Goal: Information Seeking & Learning: Learn about a topic

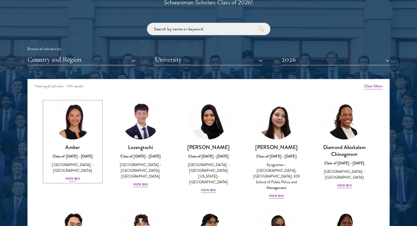
click at [79, 176] on div "View Bio" at bounding box center [72, 178] width 15 height 5
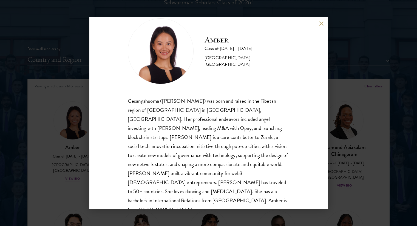
scroll to position [19, 0]
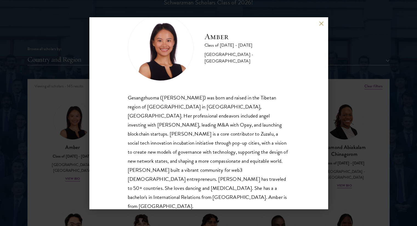
click at [80, 72] on div "Amber Class of [DATE] - [DATE] [GEOGRAPHIC_DATA] - [GEOGRAPHIC_DATA] Gesangzhuo…" at bounding box center [208, 113] width 417 height 226
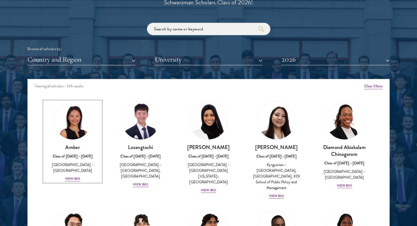
scroll to position [26, 0]
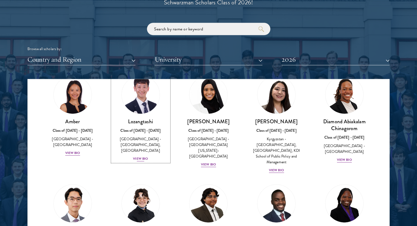
click at [144, 156] on div "View Bio" at bounding box center [140, 158] width 15 height 5
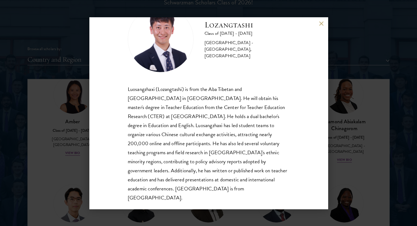
scroll to position [28, 0]
click at [318, 22] on div "Lozangtashi Class of [DATE] - [DATE] [GEOGRAPHIC_DATA] - [GEOGRAPHIC_DATA], [GE…" at bounding box center [208, 113] width 238 height 192
click at [321, 25] on button at bounding box center [321, 23] width 5 height 5
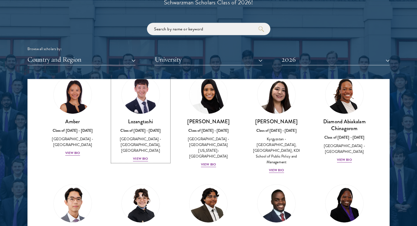
scroll to position [22, 0]
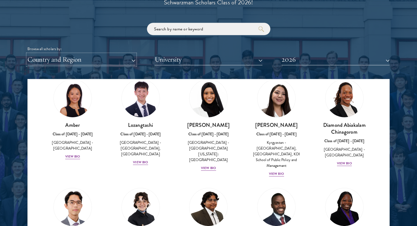
click at [86, 62] on button "Country and Region" at bounding box center [81, 59] width 108 height 11
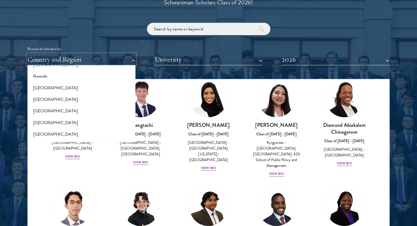
scroll to position [893, 0]
click at [46, 98] on button "[GEOGRAPHIC_DATA]" at bounding box center [81, 100] width 105 height 12
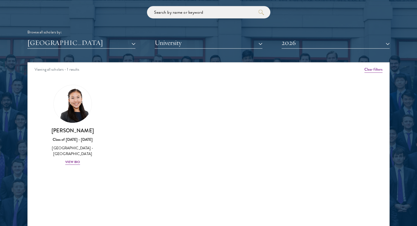
scroll to position [666, 0]
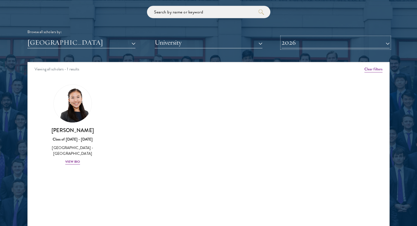
click at [287, 46] on button "2026" at bounding box center [335, 42] width 108 height 11
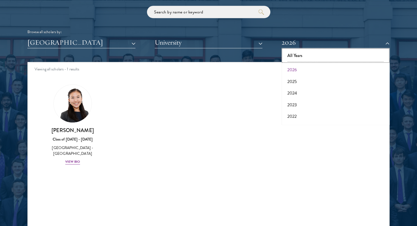
click at [294, 57] on button "All Years" at bounding box center [335, 56] width 105 height 12
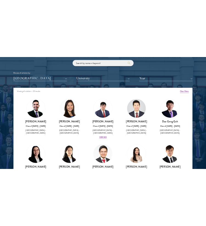
scroll to position [28, 0]
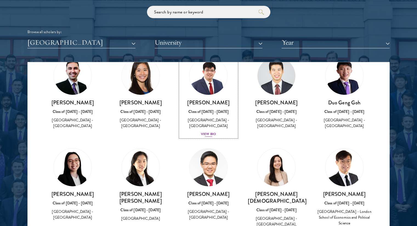
click at [207, 135] on div "View Bio" at bounding box center [208, 134] width 15 height 5
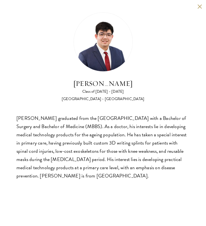
click at [196, 8] on div "[PERSON_NAME] Class of [DATE] - [DATE] [GEOGRAPHIC_DATA] - [GEOGRAPHIC_DATA] [P…" at bounding box center [103, 96] width 206 height 192
click at [200, 5] on button at bounding box center [199, 6] width 5 height 5
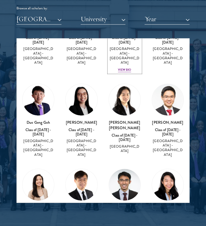
scroll to position [129, 0]
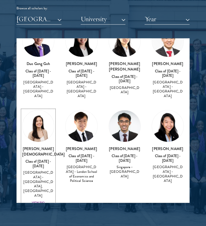
click at [41, 201] on div "View Bio" at bounding box center [38, 203] width 13 height 4
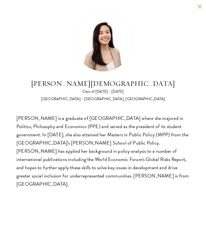
click at [199, 8] on button at bounding box center [199, 6] width 5 height 5
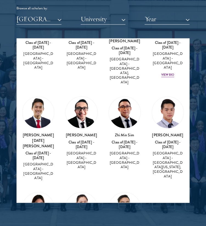
scroll to position [348, 0]
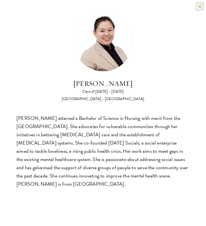
click at [200, 6] on button at bounding box center [199, 6] width 5 height 5
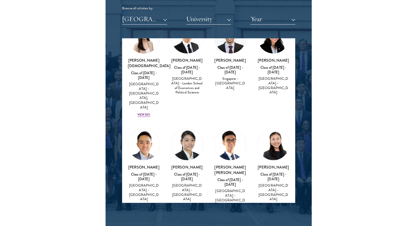
scroll to position [163, 0]
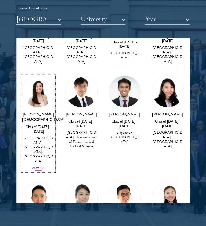
click at [40, 166] on div "View Bio" at bounding box center [38, 168] width 13 height 4
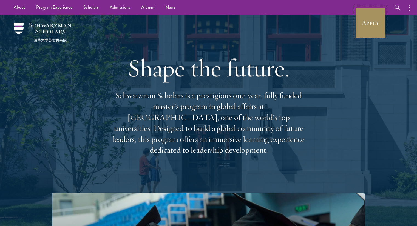
click at [361, 29] on link "Apply" at bounding box center [370, 22] width 31 height 31
